Goal: Task Accomplishment & Management: Use online tool/utility

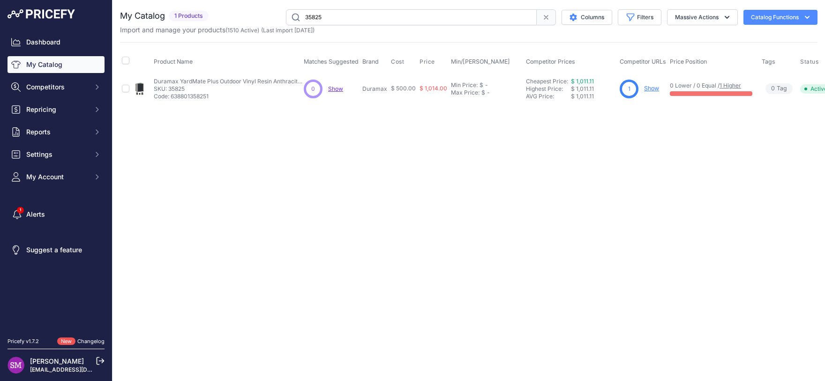
click at [194, 101] on td "Duramax YardMate Plus Outdoor Vinyl Resin Anthracite Storage Shed, with Floor, …" at bounding box center [227, 89] width 150 height 30
click at [193, 93] on p "Code: 638801358251" at bounding box center [229, 96] width 150 height 7
copy p "638801358251"
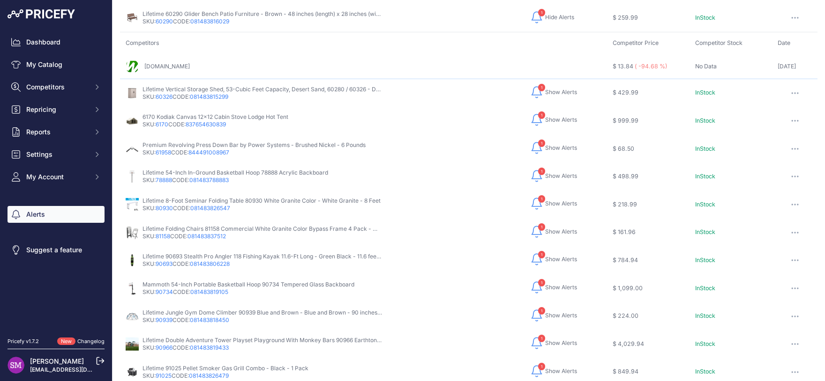
scroll to position [82, 0]
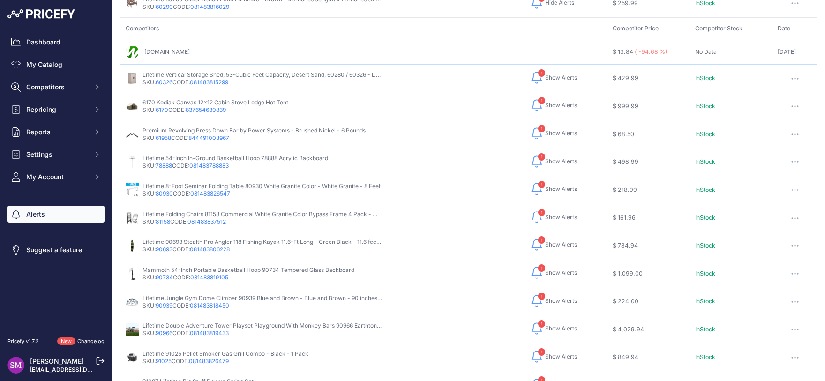
click at [545, 81] on span "Show Alerts" at bounding box center [561, 77] width 32 height 7
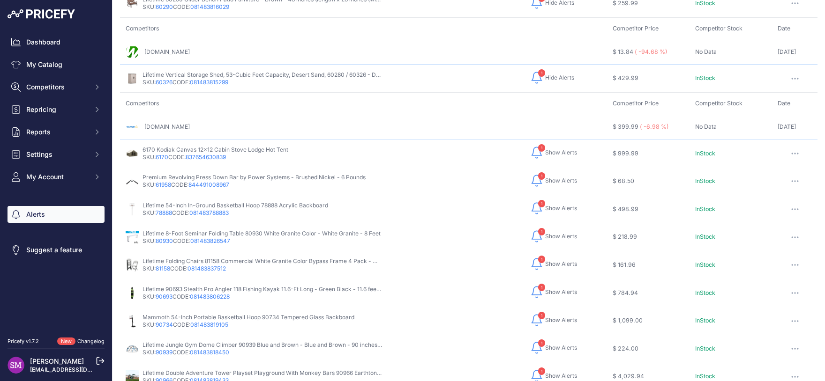
click at [553, 152] on span "Show Alerts" at bounding box center [561, 152] width 32 height 7
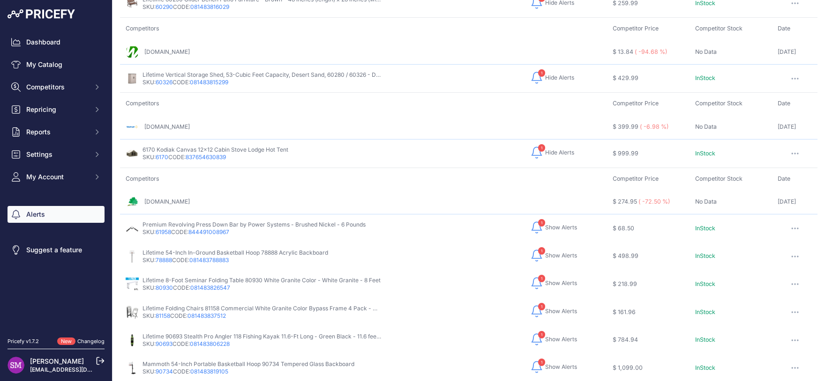
click at [545, 228] on span "Show Alerts" at bounding box center [561, 227] width 32 height 7
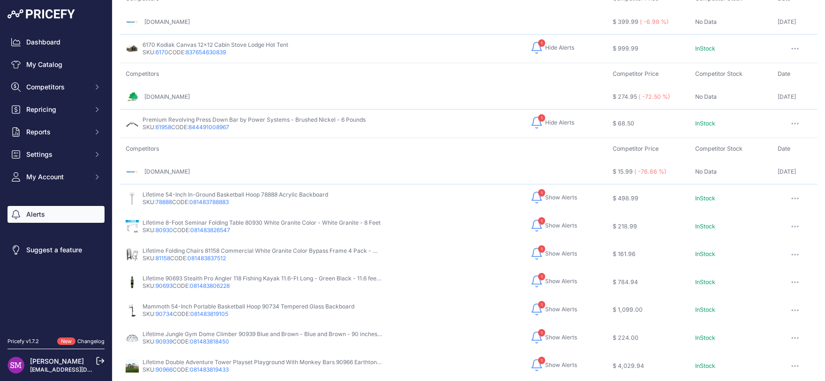
scroll to position [206, 0]
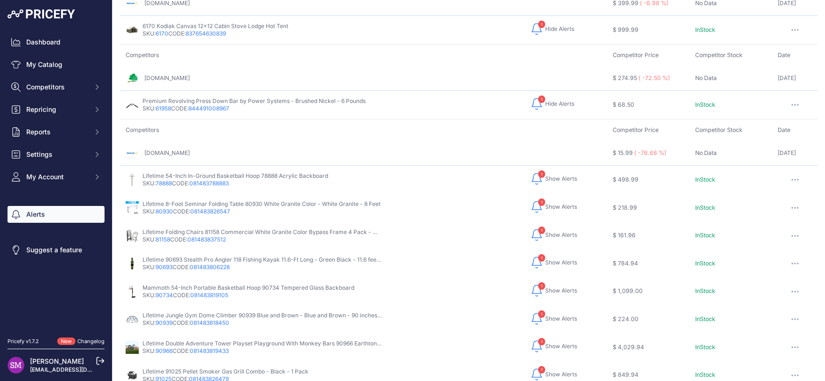
click at [545, 178] on span "Show Alerts" at bounding box center [561, 178] width 32 height 7
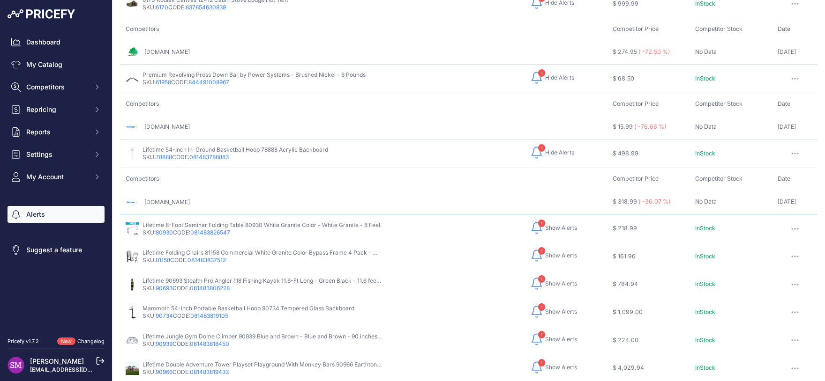
scroll to position [247, 0]
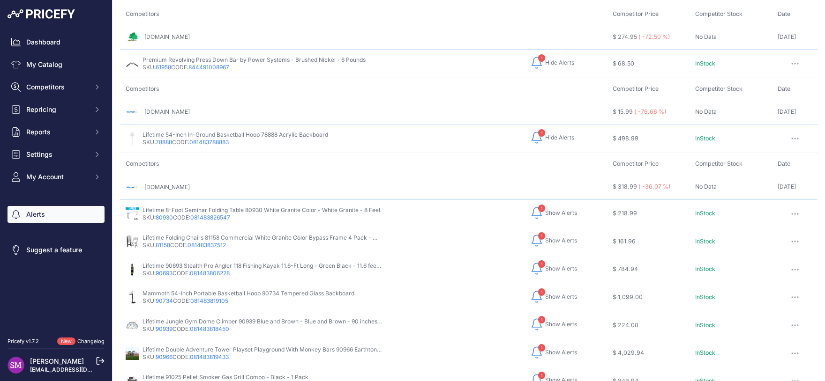
click at [559, 211] on span "Show Alerts" at bounding box center [561, 212] width 32 height 7
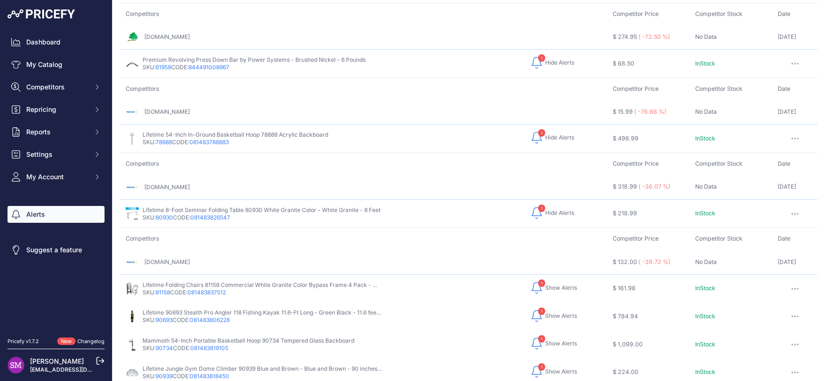
scroll to position [289, 0]
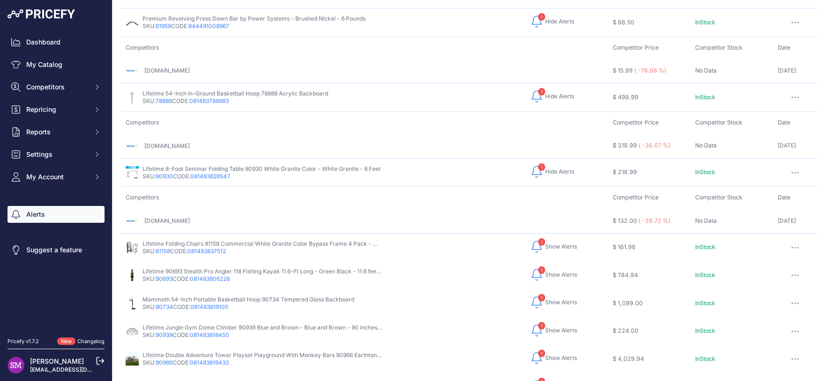
click at [547, 244] on span "Show Alerts" at bounding box center [561, 246] width 32 height 7
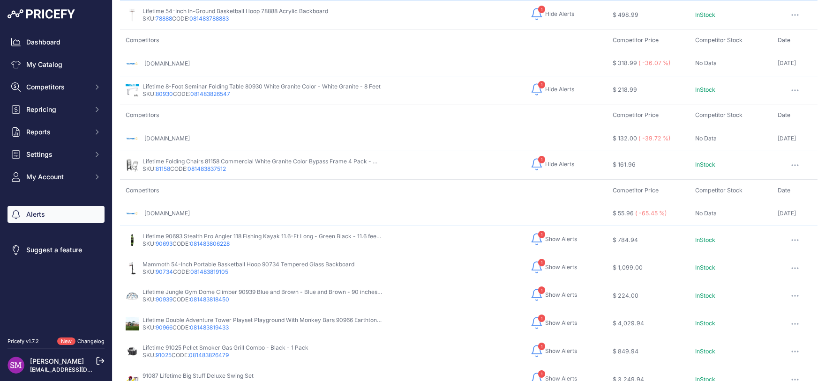
scroll to position [412, 0]
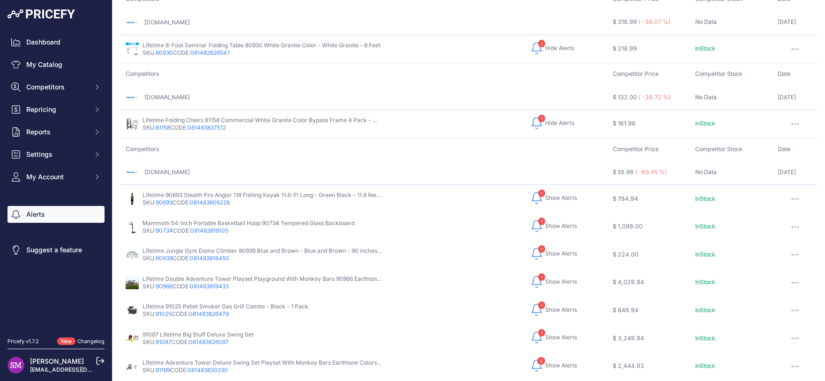
click at [545, 194] on span "Show Alerts" at bounding box center [561, 197] width 32 height 7
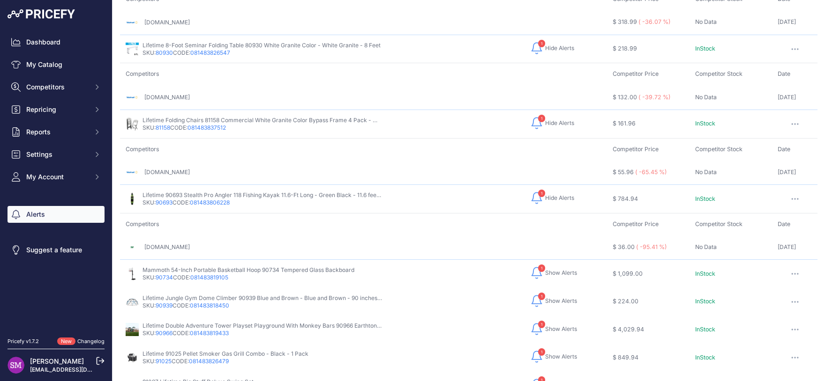
scroll to position [454, 0]
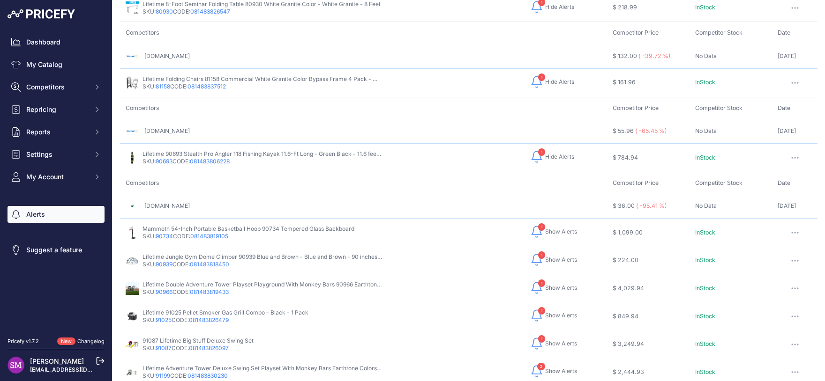
click at [552, 230] on span "Show Alerts" at bounding box center [561, 231] width 32 height 7
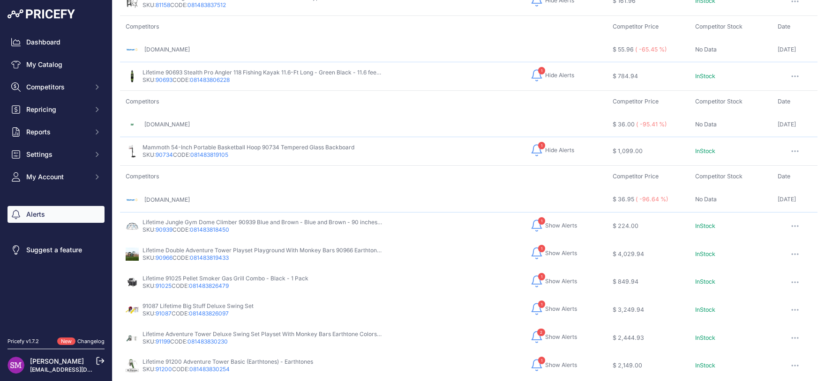
scroll to position [536, 0]
click at [546, 221] on span "Show Alerts" at bounding box center [561, 224] width 32 height 7
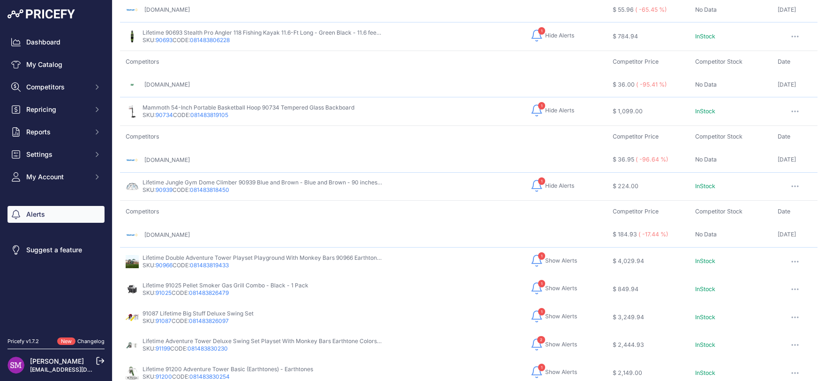
scroll to position [577, 0]
click at [554, 259] on button "1 Hide Alerts Show Alerts" at bounding box center [553, 258] width 47 height 15
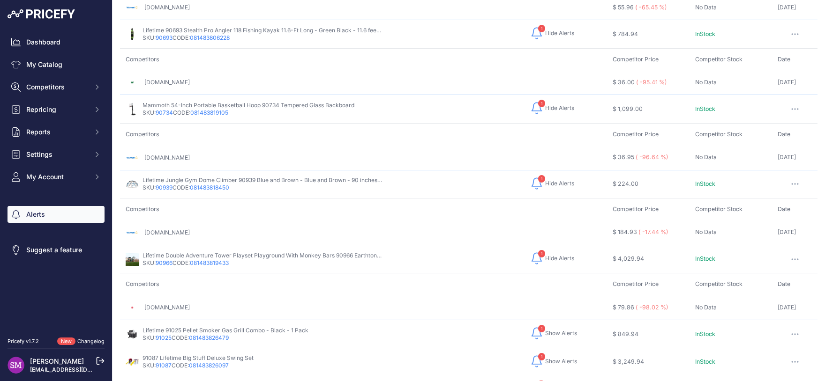
scroll to position [619, 0]
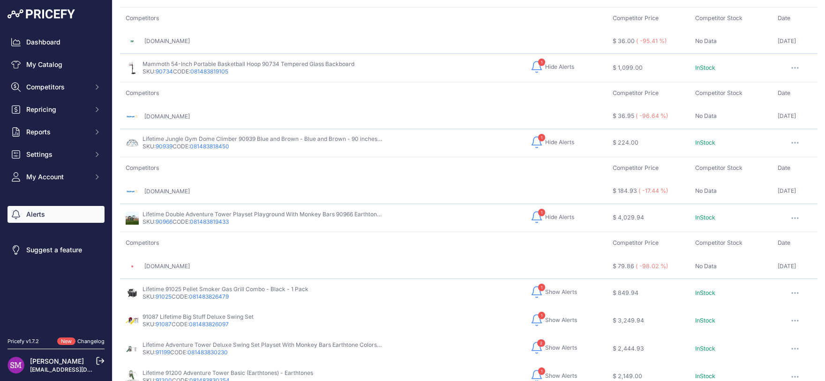
click at [548, 289] on span "Show Alerts" at bounding box center [561, 292] width 32 height 7
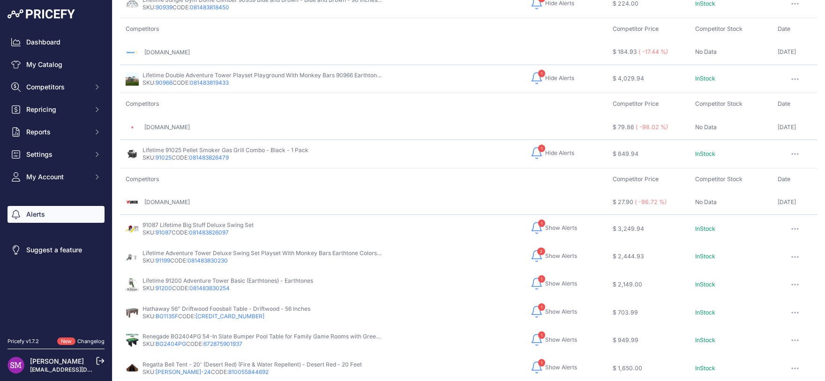
scroll to position [761, 0]
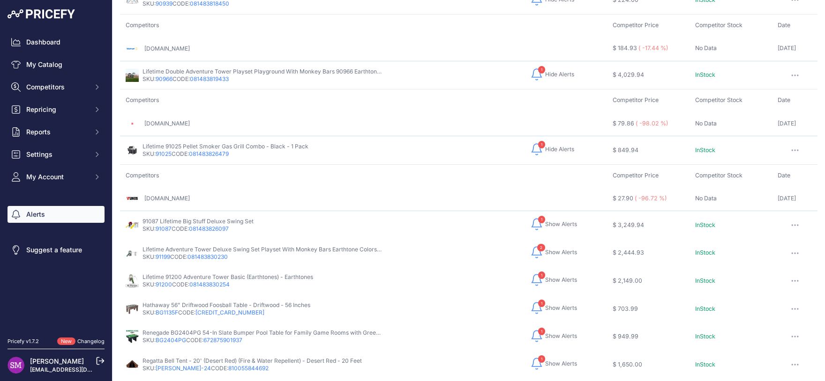
click at [551, 221] on span "Show Alerts" at bounding box center [561, 224] width 32 height 7
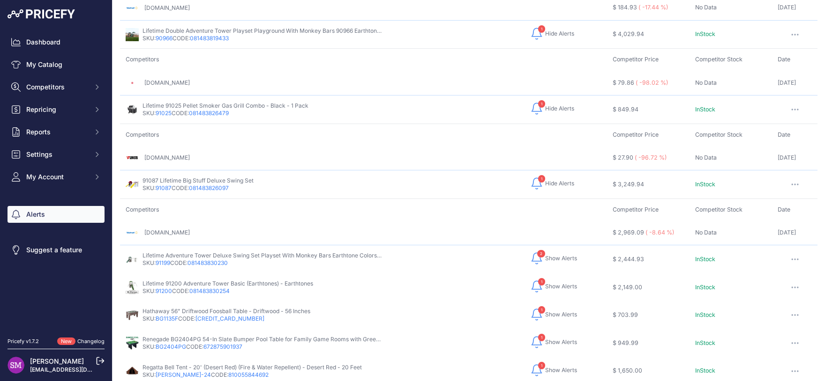
scroll to position [803, 0]
click at [545, 254] on span "Show Alerts" at bounding box center [561, 257] width 32 height 7
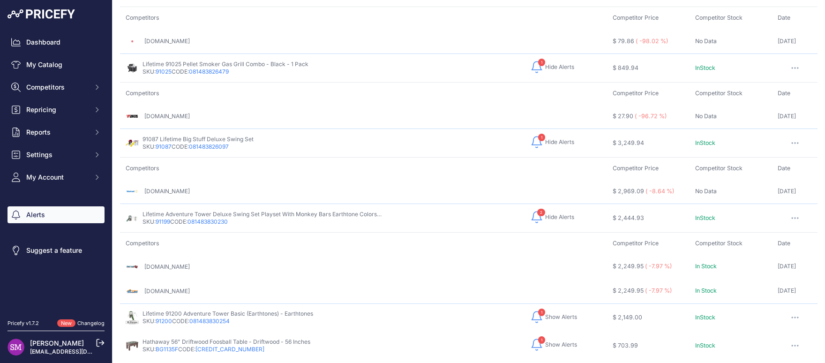
scroll to position [899, 0]
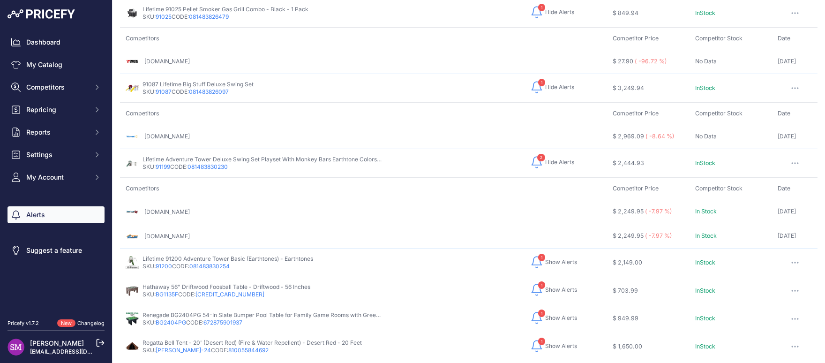
click at [545, 258] on span "Show Alerts" at bounding box center [561, 261] width 32 height 7
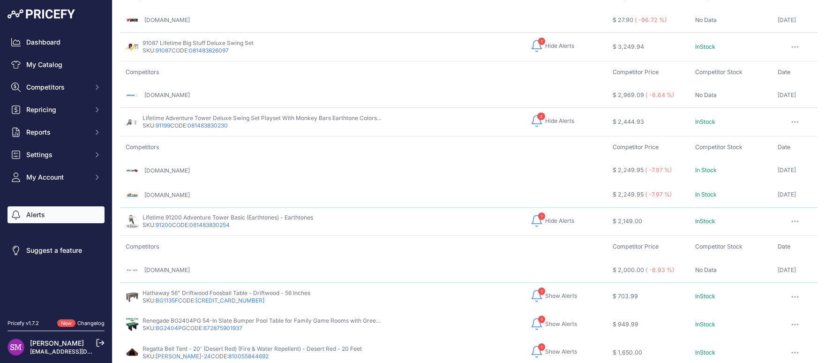
scroll to position [946, 0]
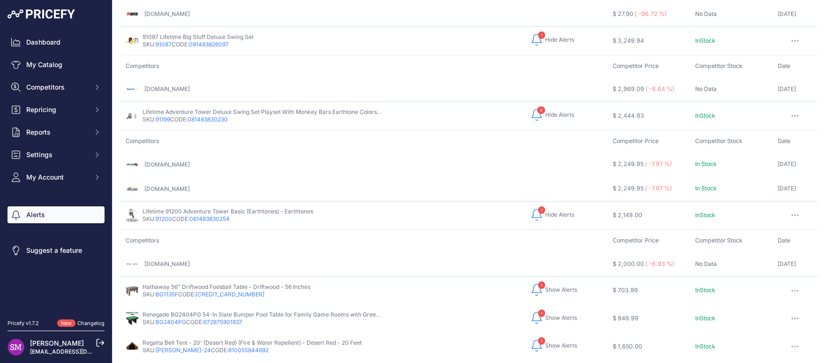
click at [551, 286] on span "Show Alerts" at bounding box center [561, 289] width 32 height 7
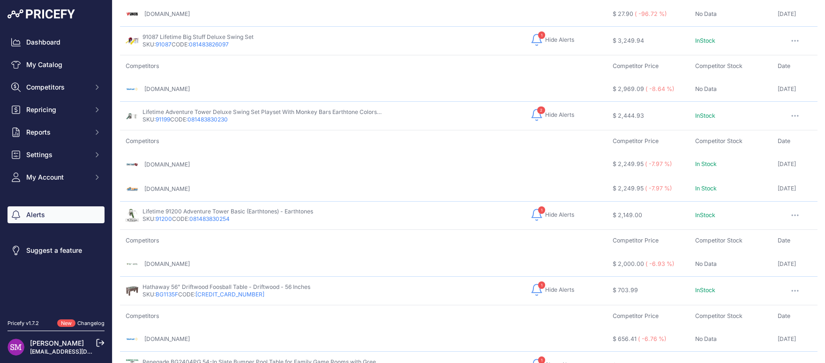
scroll to position [987, 0]
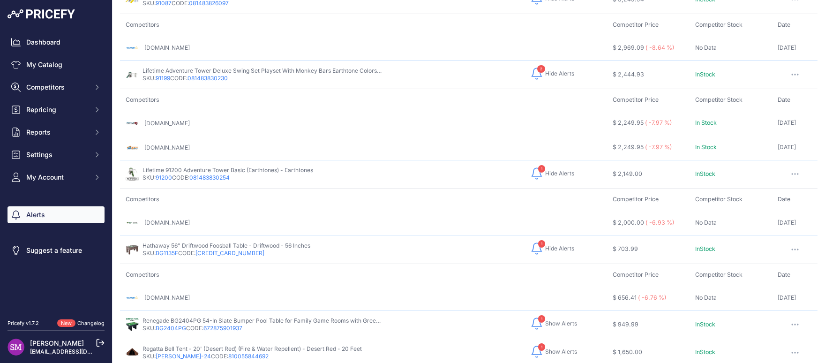
drag, startPoint x: 182, startPoint y: 246, endPoint x: 158, endPoint y: 248, distance: 24.0
click at [158, 249] on p "SKU: BG1135F CODE: 672875915460" at bounding box center [226, 252] width 168 height 7
copy p "BG1135F"
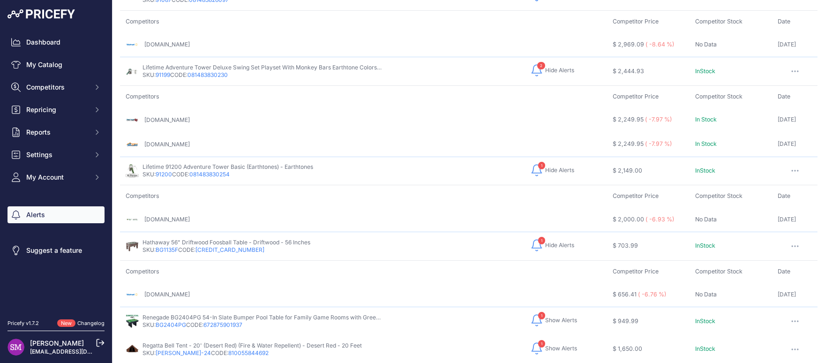
scroll to position [993, 0]
click at [548, 314] on span "Show Alerts" at bounding box center [561, 317] width 32 height 7
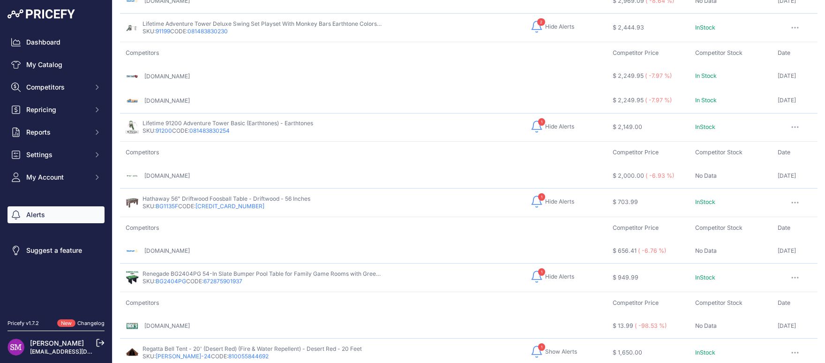
scroll to position [1040, 0]
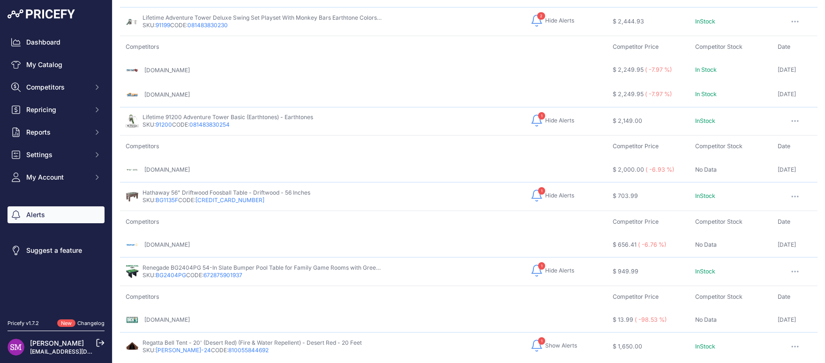
click at [192, 264] on p "Renegade BG2404PG 54-In Slate Bumper Pool Table for Family Game Rooms with Gree…" at bounding box center [262, 267] width 240 height 7
copy p "BG2404PG"
click at [545, 342] on span "Show Alerts" at bounding box center [561, 345] width 32 height 7
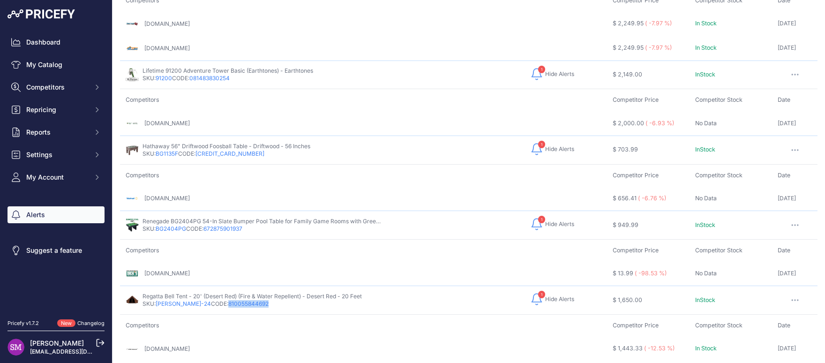
drag, startPoint x: 237, startPoint y: 296, endPoint x: 211, endPoint y: 298, distance: 25.9
click at [211, 298] on div "Regatta Bell Tent - 20' (Desert Red) (Fire & Water Repellent) - Desert Red - 20…" at bounding box center [251, 299] width 219 height 15
copy link "810055844692"
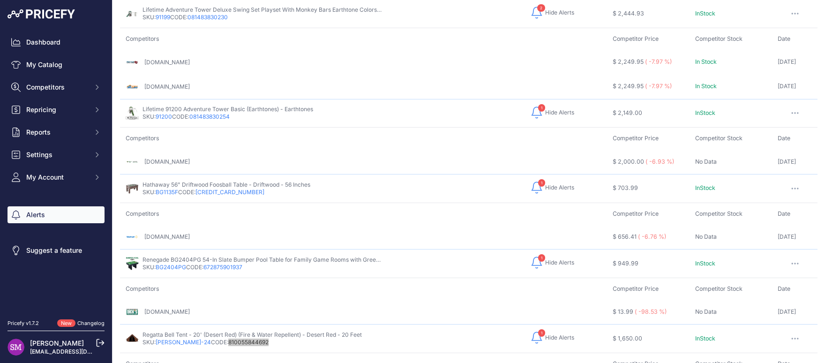
scroll to position [1004, 0]
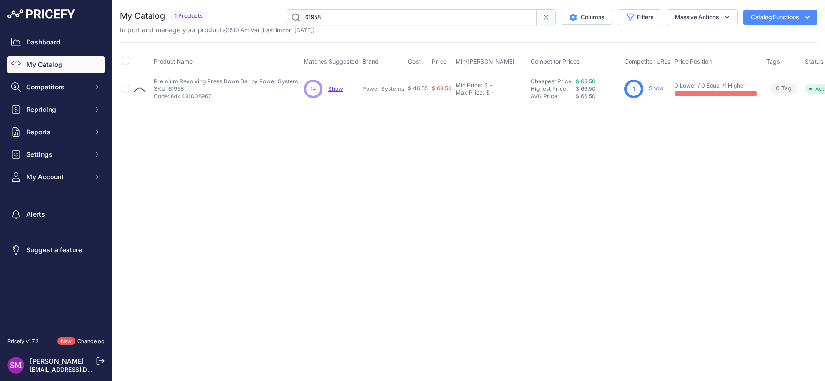
click at [334, 89] on span "Show" at bounding box center [335, 88] width 15 height 7
click at [347, 23] on input "61958" at bounding box center [411, 17] width 251 height 16
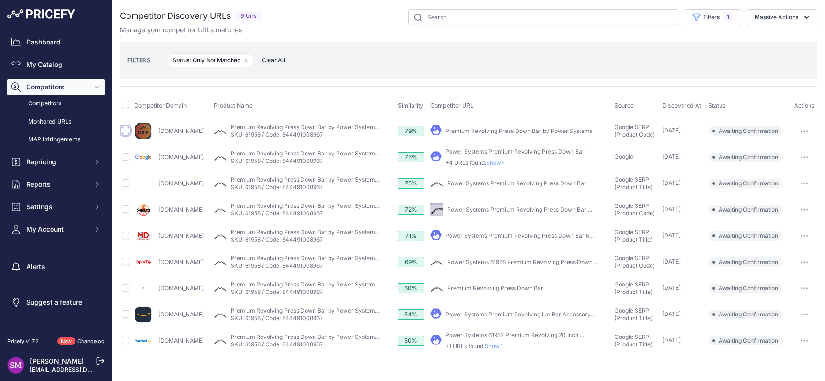
click at [127, 129] on input "checkbox" at bounding box center [125, 130] width 7 height 7
checkbox input "true"
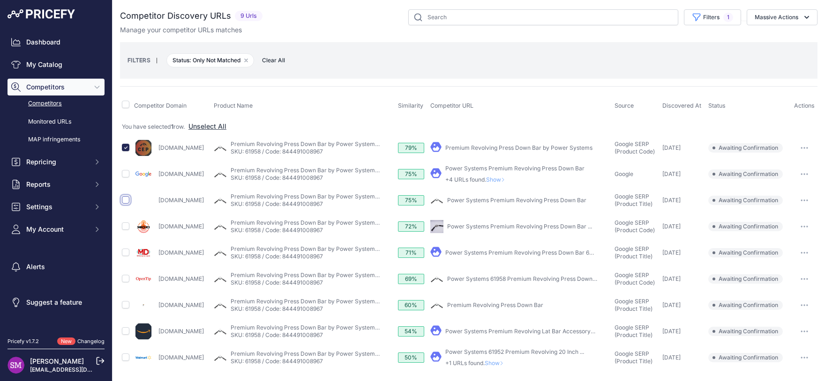
click at [126, 200] on input "checkbox" at bounding box center [125, 199] width 7 height 7
checkbox input "true"
click at [127, 254] on input "checkbox" at bounding box center [125, 252] width 7 height 7
checkbox input "true"
click at [532, 332] on link "Power Systems Premium Revolving Lat Bar Accessory for ..." at bounding box center [525, 331] width 160 height 7
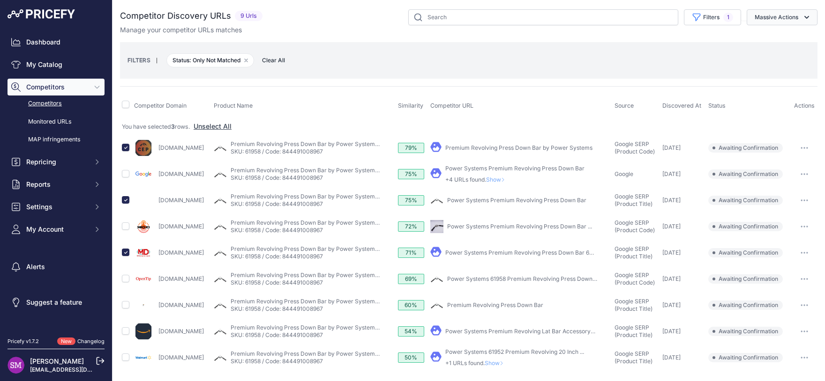
click at [787, 18] on button "Massive Actions" at bounding box center [781, 17] width 71 height 16
click at [776, 37] on span "Confirm Match" at bounding box center [772, 39] width 45 height 8
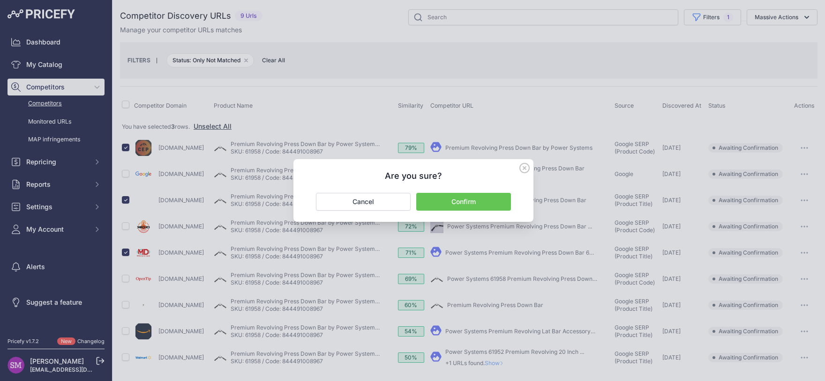
click at [460, 204] on button "Confirm" at bounding box center [463, 202] width 95 height 18
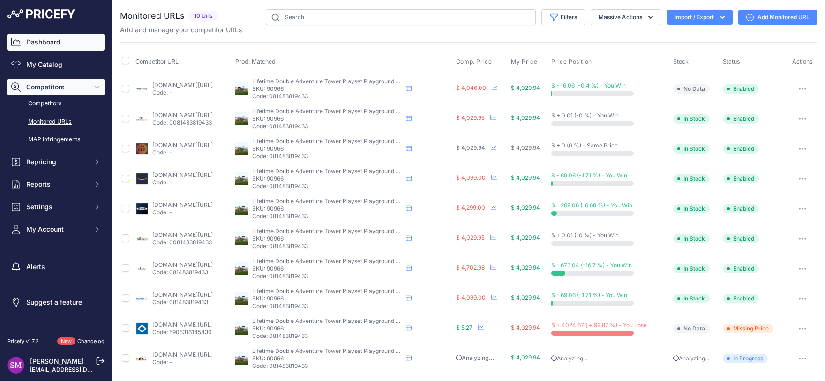
click at [49, 41] on link "Dashboard" at bounding box center [55, 42] width 97 height 17
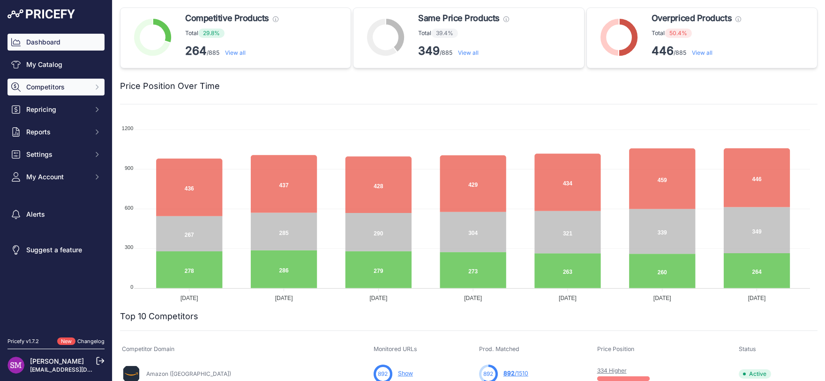
click at [53, 85] on span "Competitors" at bounding box center [56, 86] width 61 height 9
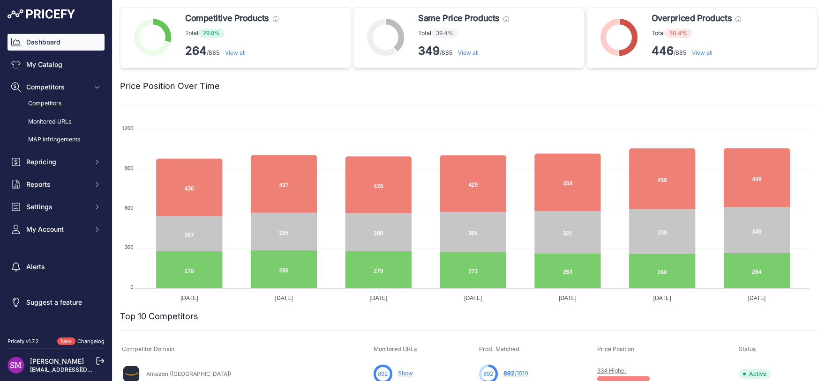
click at [55, 105] on link "Competitors" at bounding box center [55, 104] width 97 height 16
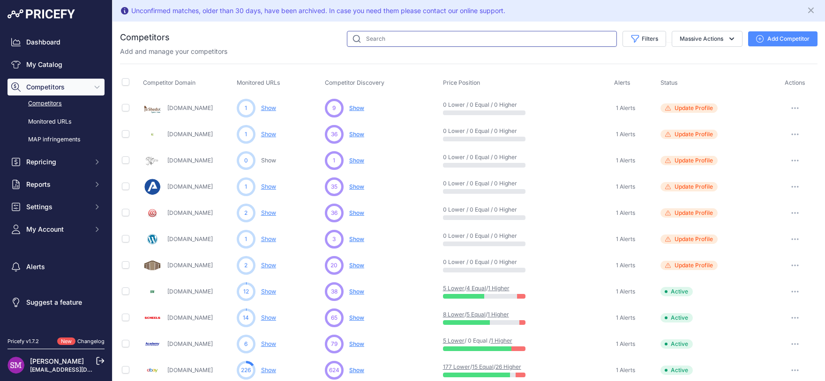
click at [381, 36] on input "text" at bounding box center [482, 39] width 270 height 16
type input "samsclub"
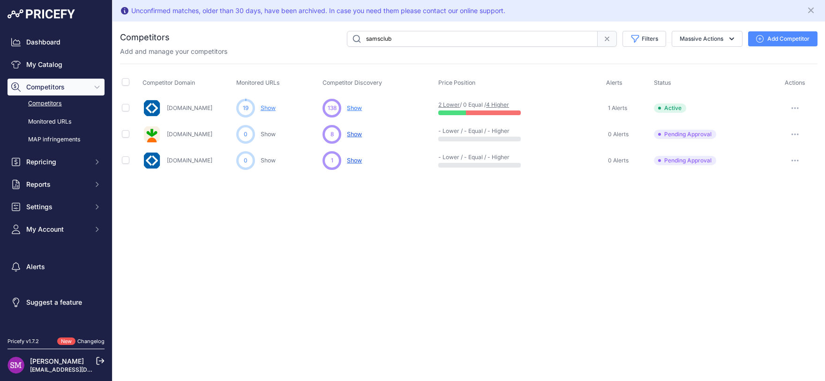
click at [269, 108] on link "Show" at bounding box center [268, 107] width 15 height 7
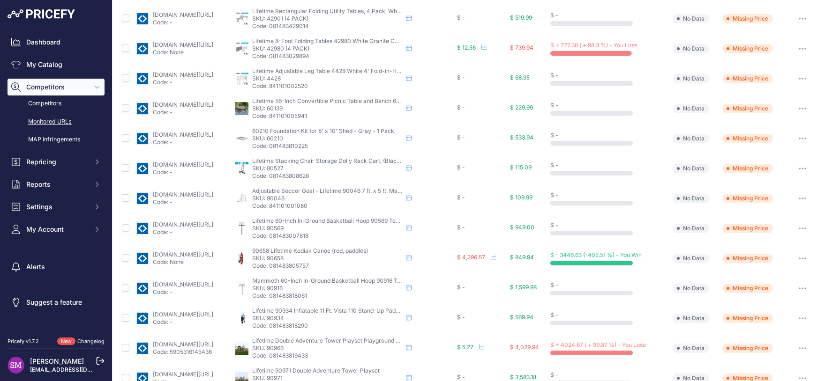
scroll to position [165, 0]
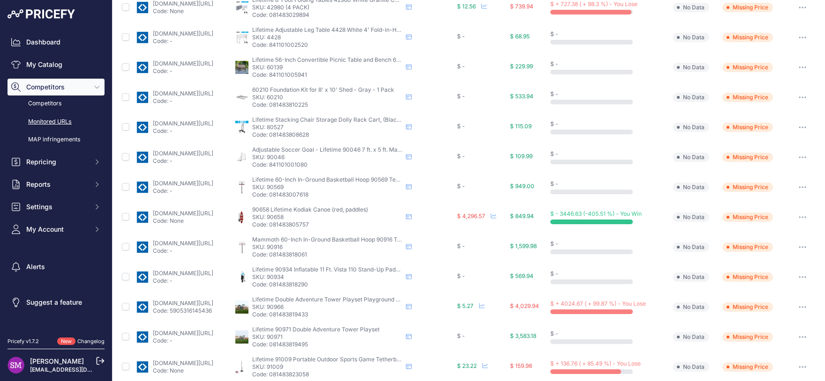
click at [213, 214] on link "[DOMAIN_NAME][URL]" at bounding box center [183, 213] width 60 height 7
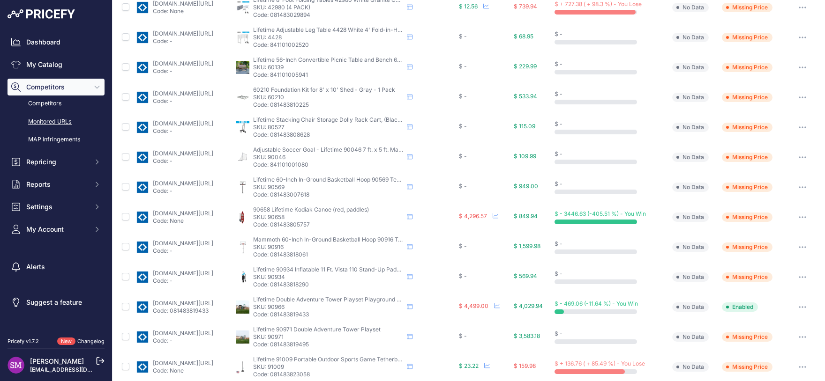
scroll to position [41, 0]
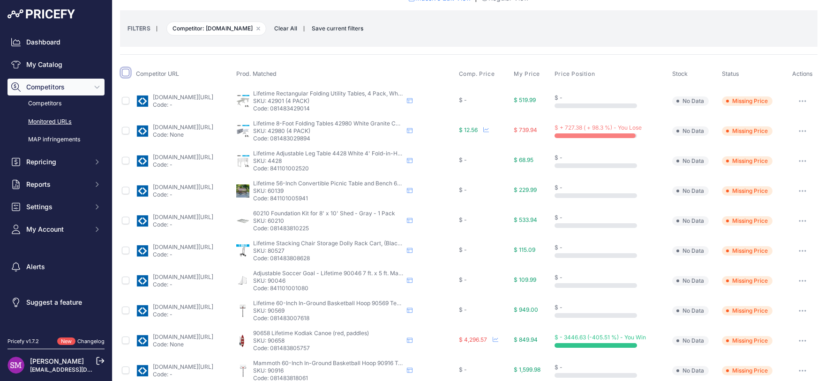
click at [126, 72] on input "checkbox" at bounding box center [125, 72] width 7 height 7
checkbox input "true"
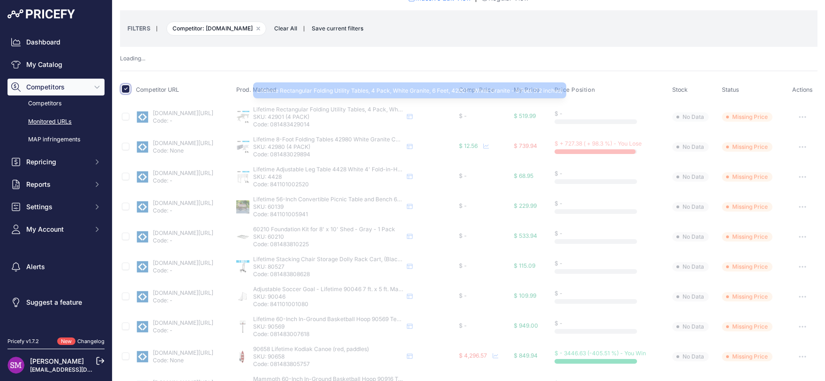
scroll to position [0, 0]
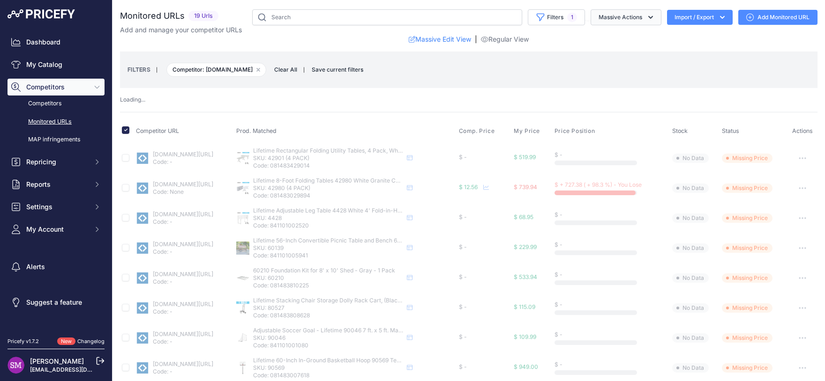
click at [646, 18] on icon "button" at bounding box center [650, 17] width 9 height 9
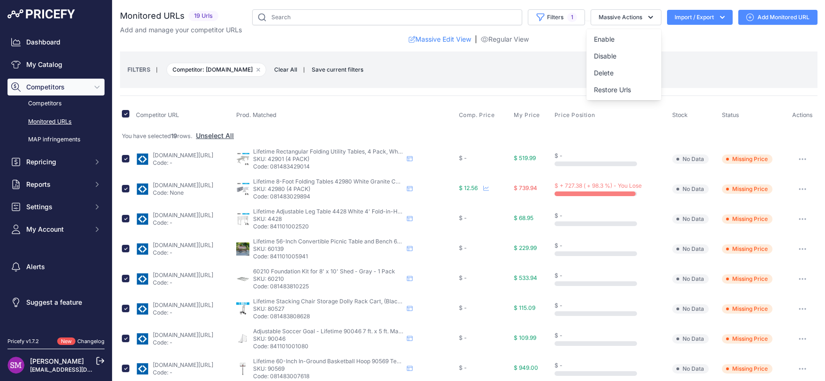
click at [682, 59] on div "FILTERS | Competitor: samsclub.com Remove filter option Clear All | Save curren…" at bounding box center [468, 69] width 682 height 25
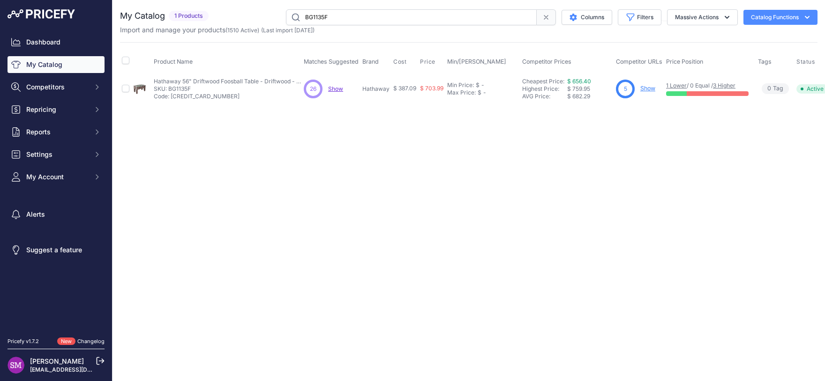
click at [337, 87] on span "Show" at bounding box center [335, 88] width 15 height 7
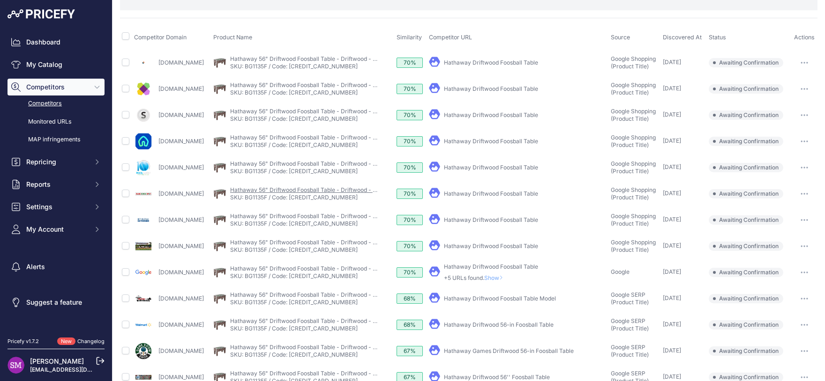
scroll to position [82, 0]
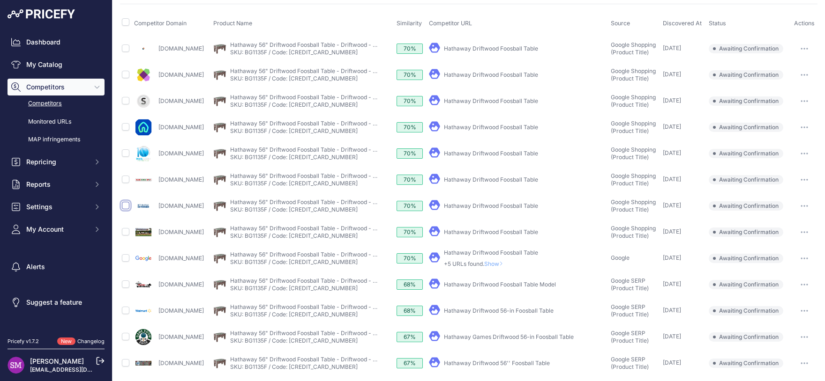
click at [125, 205] on input "checkbox" at bounding box center [125, 205] width 7 height 7
checkbox input "true"
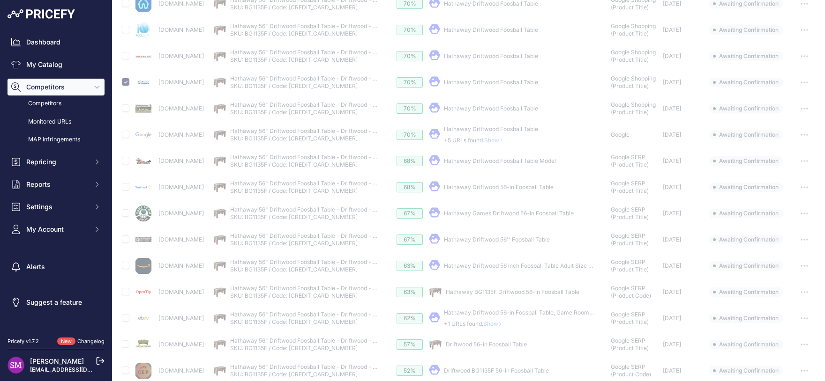
scroll to position [233, 0]
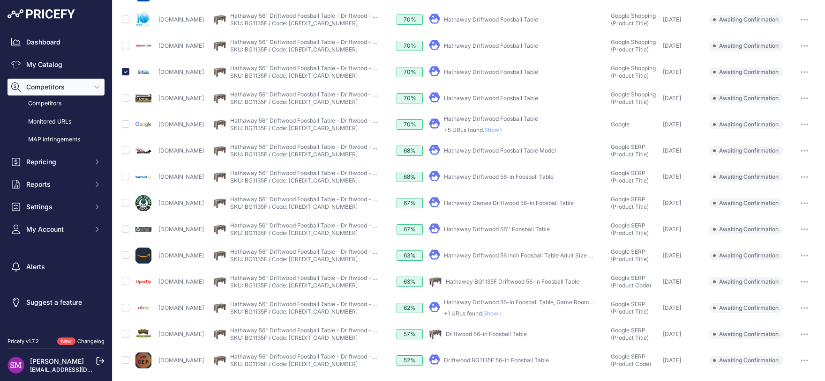
scroll to position [217, 0]
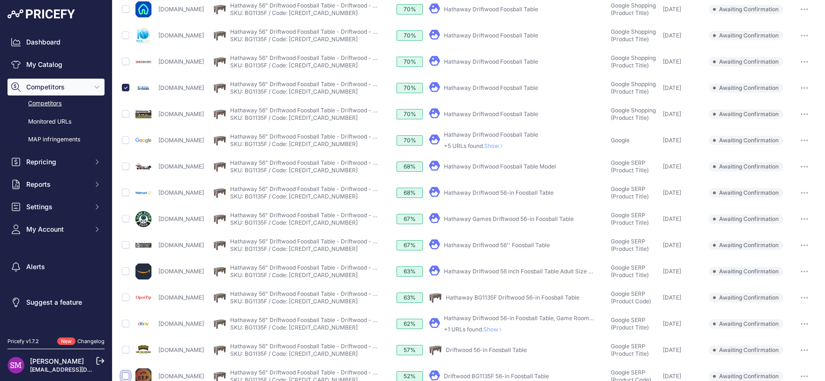
click at [123, 376] on input "checkbox" at bounding box center [125, 376] width 7 height 7
checkbox input "true"
click at [126, 296] on input "checkbox" at bounding box center [125, 297] width 7 height 7
checkbox input "true"
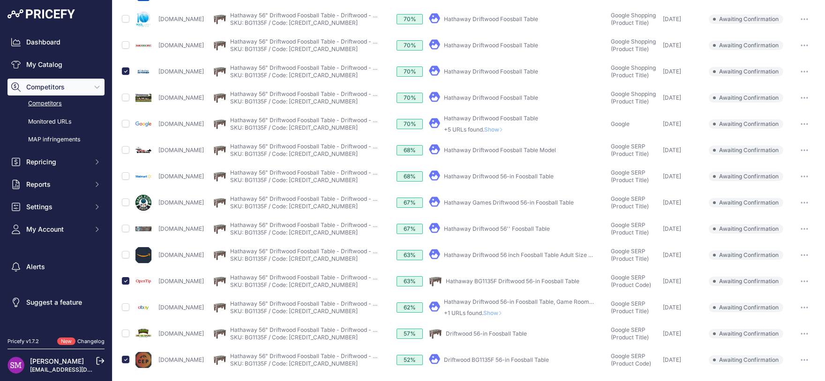
scroll to position [234, 0]
click at [125, 178] on input "checkbox" at bounding box center [125, 175] width 7 height 7
checkbox input "true"
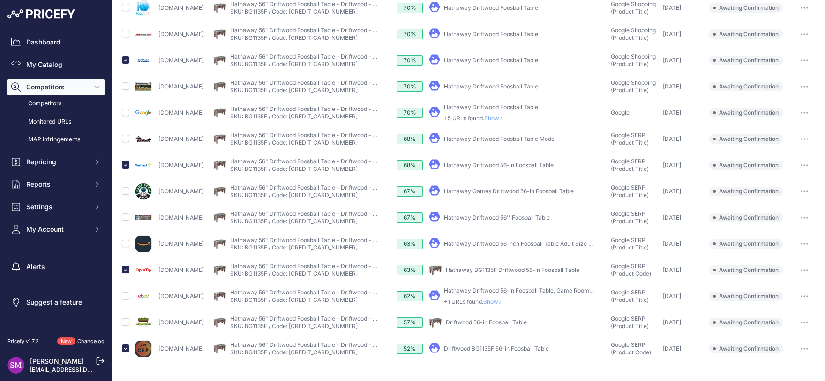
scroll to position [234, 0]
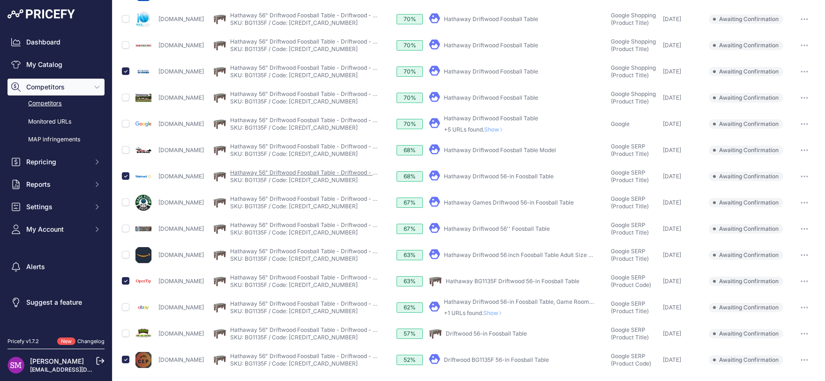
click at [284, 171] on link "Hathaway 56" Driftwood Foosball Table - Driftwood - 56 Inches" at bounding box center [314, 172] width 168 height 7
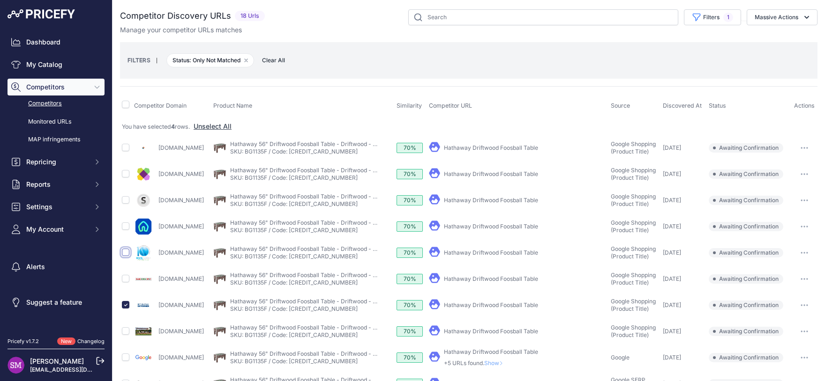
click at [125, 253] on input "checkbox" at bounding box center [125, 252] width 7 height 7
checkbox input "true"
click at [126, 173] on input "checkbox" at bounding box center [125, 173] width 7 height 7
checkbox input "true"
click at [767, 19] on button "Massive Actions" at bounding box center [781, 17] width 71 height 16
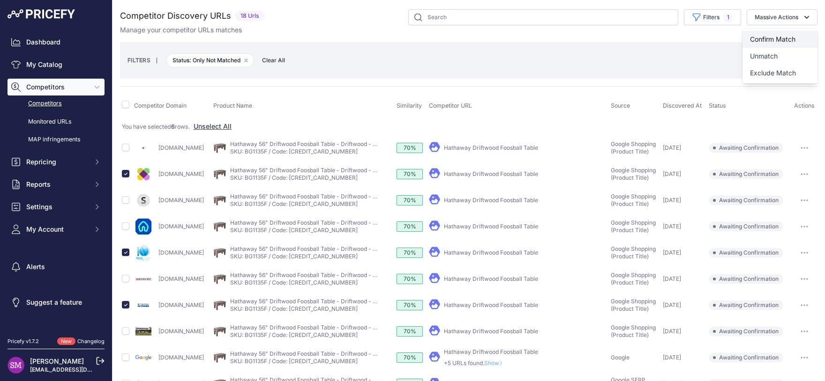
click at [764, 38] on span "Confirm Match" at bounding box center [772, 39] width 45 height 8
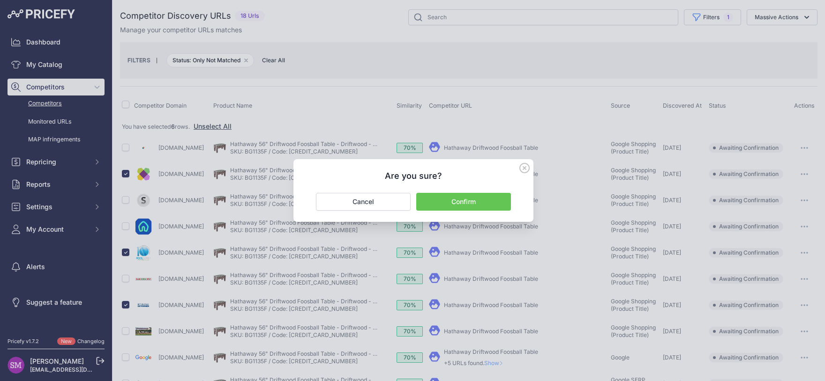
click at [462, 199] on button "Confirm" at bounding box center [463, 202] width 95 height 18
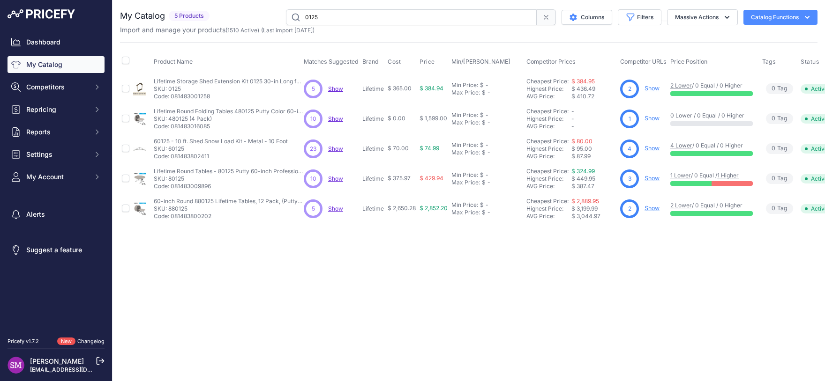
click at [337, 88] on span "Show" at bounding box center [335, 88] width 15 height 7
click at [522, 239] on div "Close You are not connected to the internet. 0125" at bounding box center [468, 190] width 712 height 381
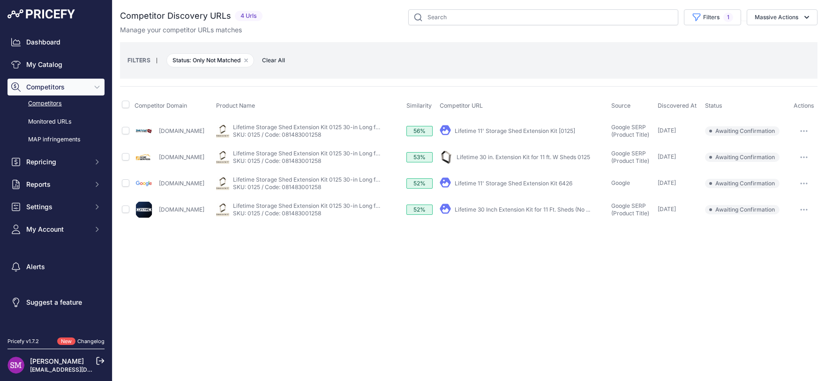
click at [121, 105] on th at bounding box center [126, 105] width 13 height 23
click at [124, 105] on input "checkbox" at bounding box center [125, 104] width 7 height 7
checkbox input "true"
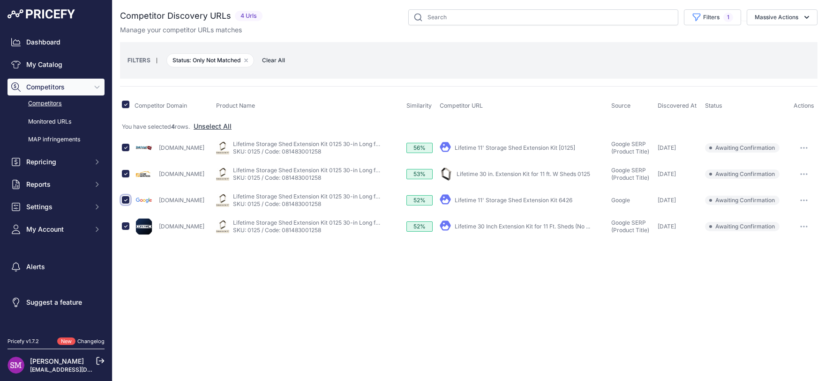
click at [124, 196] on input "checkbox" at bounding box center [125, 199] width 7 height 7
checkbox input "false"
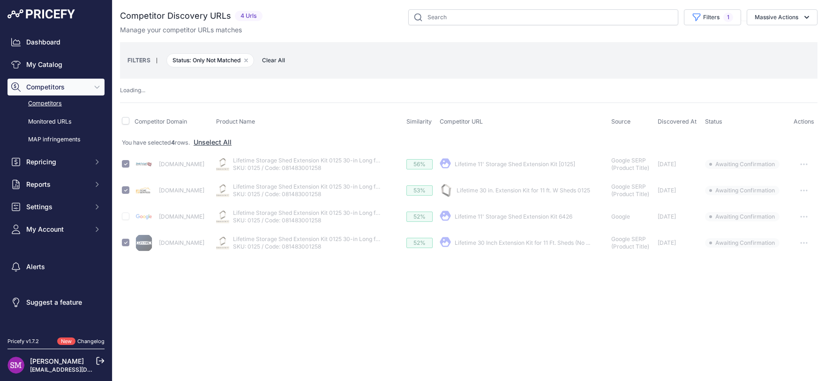
checkbox input "false"
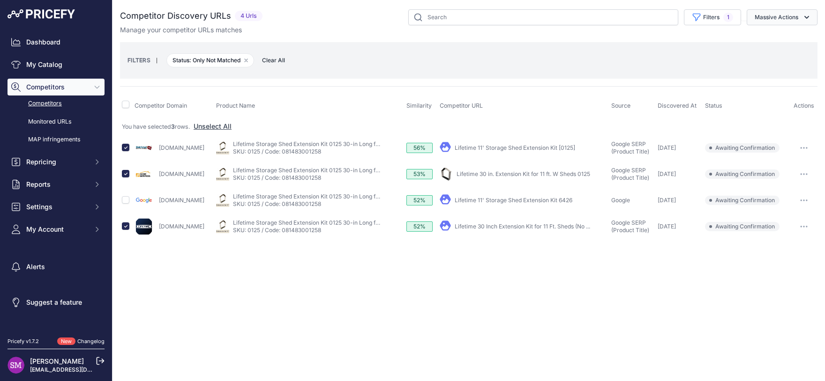
click at [787, 19] on button "Massive Actions" at bounding box center [781, 17] width 71 height 16
click at [778, 43] on span "Confirm Match" at bounding box center [772, 39] width 45 height 8
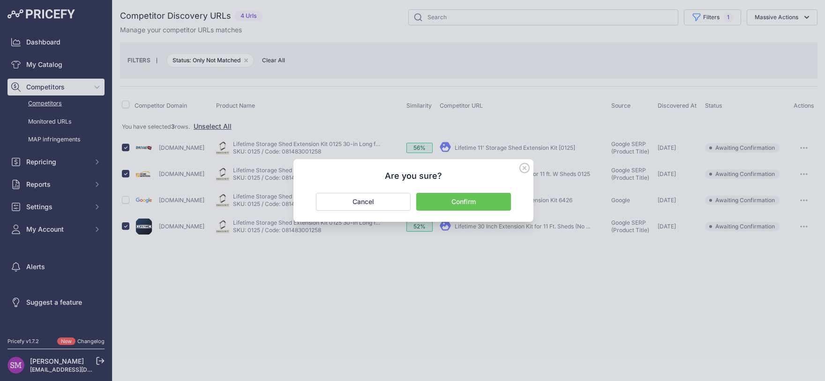
click at [479, 204] on button "Confirm" at bounding box center [463, 202] width 95 height 18
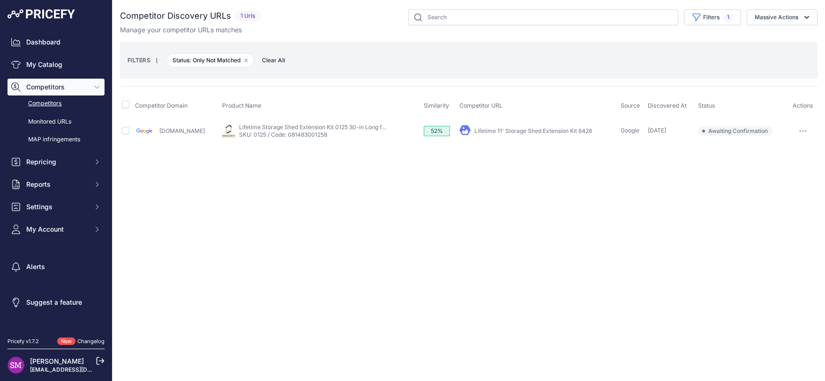
click at [428, 74] on div "FILTERS | Status: Only Not Matched Remove filter option Clear All" at bounding box center [468, 60] width 697 height 37
click at [759, 100] on th "Status" at bounding box center [742, 105] width 92 height 23
